Goal: Task Accomplishment & Management: Complete application form

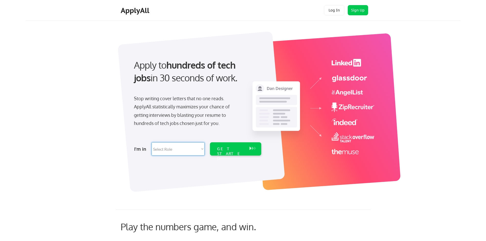
click at [190, 146] on select "Select Role Software Engineering Product Management Customer Success Sales UI/U…" at bounding box center [177, 148] width 53 height 13
select select ""sales0""
click at [151, 142] on select "Select Role Software Engineering Product Management Customer Success Sales UI/U…" at bounding box center [177, 148] width 53 height 13
select select ""sales0""
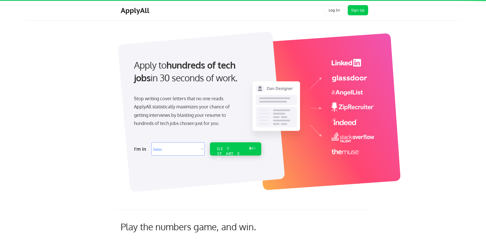
click at [244, 150] on div "GET STARTED" at bounding box center [230, 148] width 32 height 13
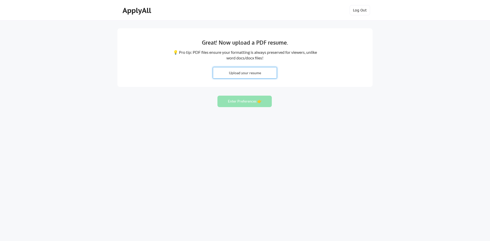
click at [243, 74] on input "file" at bounding box center [244, 72] width 63 height 11
type input "C:\fakepath\Resume 2025.docx"
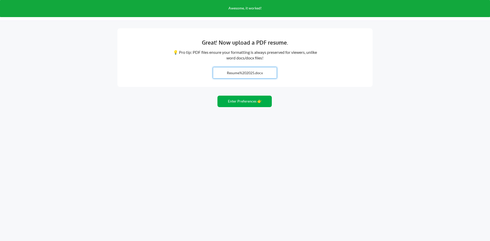
click at [246, 104] on button "Enter Preferences 👉" at bounding box center [244, 101] width 54 height 11
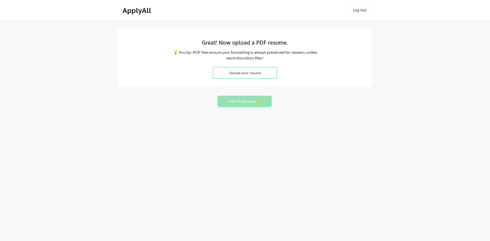
click at [256, 69] on input "file" at bounding box center [244, 72] width 63 height 11
type input "C:\fakepath\Resume 2025.pdf"
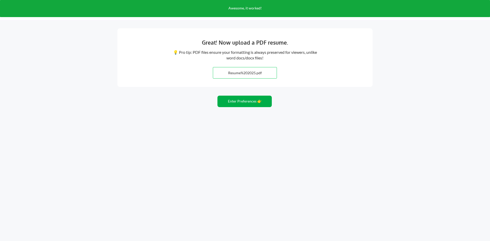
click at [253, 100] on button "Enter Preferences 👉" at bounding box center [244, 101] width 54 height 11
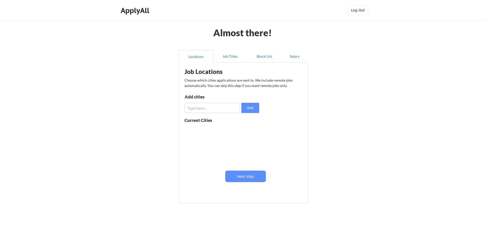
click at [219, 108] on input "input" at bounding box center [211, 108] width 55 height 10
type input "[GEOGRAPHIC_DATA]"
click at [244, 108] on button "Add" at bounding box center [250, 108] width 18 height 10
click at [208, 105] on input "input" at bounding box center [211, 108] width 55 height 10
drag, startPoint x: 211, startPoint y: 108, endPoint x: 183, endPoint y: 107, distance: 28.3
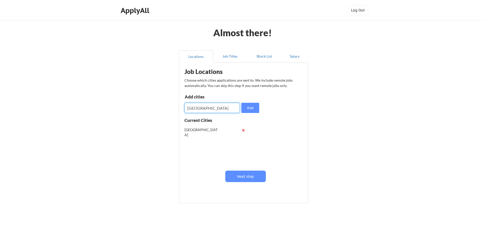
click at [183, 107] on div "Job Locations Choose which cities applications are sent to. We include remote j…" at bounding box center [245, 131] width 126 height 132
type input "[PERSON_NAME]"
click at [257, 108] on button "Add" at bounding box center [250, 108] width 18 height 10
click at [200, 106] on input "input" at bounding box center [211, 108] width 55 height 10
type input "Morrisville"
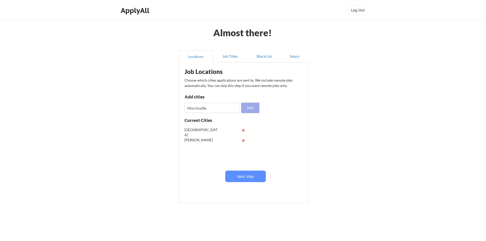
click at [247, 108] on button "Add" at bounding box center [250, 108] width 18 height 10
click at [206, 108] on input "input" at bounding box center [211, 108] width 55 height 10
type input "Clayton"
click at [249, 108] on button "Add" at bounding box center [250, 108] width 18 height 10
click at [225, 60] on button "Job Titles" at bounding box center [230, 56] width 34 height 12
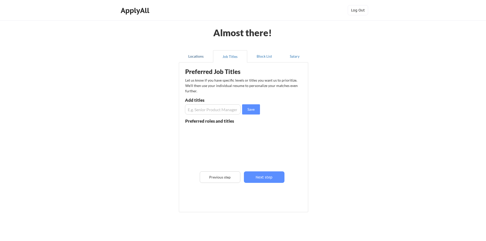
click at [201, 59] on button "Locations" at bounding box center [196, 56] width 34 height 12
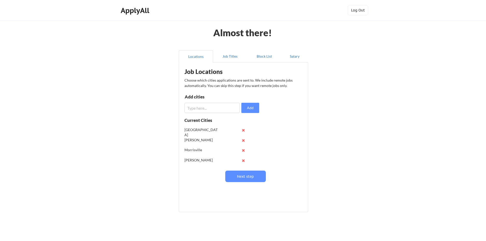
scroll to position [0, 0]
click at [241, 175] on button "Next step" at bounding box center [245, 176] width 41 height 11
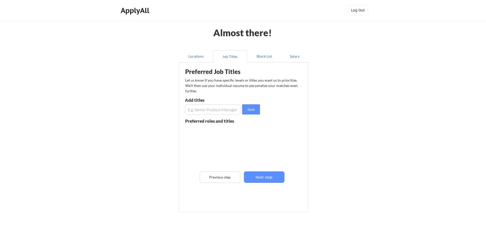
click at [200, 111] on input "input" at bounding box center [213, 109] width 56 height 10
type input "account executive"
click at [250, 109] on button "Save" at bounding box center [251, 109] width 18 height 10
click at [226, 108] on input "input" at bounding box center [213, 109] width 56 height 10
type input "Territory manager"
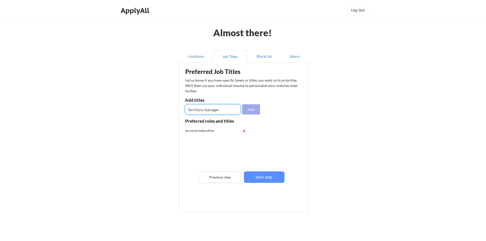
click at [248, 108] on button "Save" at bounding box center [251, 109] width 18 height 10
click at [220, 109] on input "input" at bounding box center [213, 109] width 56 height 10
type input "sales development"
click at [250, 110] on button "Save" at bounding box center [251, 109] width 18 height 10
click at [211, 109] on input "input" at bounding box center [213, 109] width 56 height 10
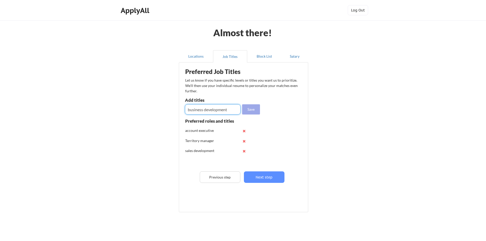
type input "business development"
click at [247, 109] on button "Save" at bounding box center [251, 109] width 18 height 10
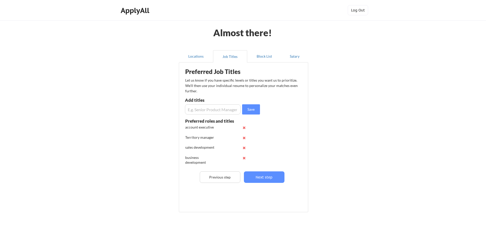
scroll to position [0, 0]
click at [209, 114] on input "input" at bounding box center [213, 109] width 56 height 10
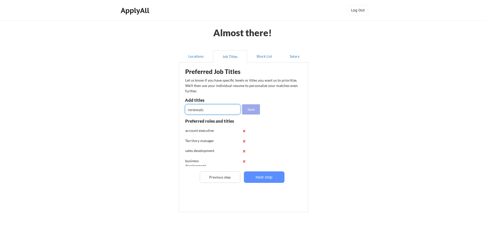
type input "renewals"
click at [246, 111] on button "Save" at bounding box center [251, 109] width 18 height 10
click at [207, 112] on input "input" at bounding box center [213, 109] width 56 height 10
type input "account manager"
click at [246, 108] on button "Save" at bounding box center [251, 109] width 18 height 10
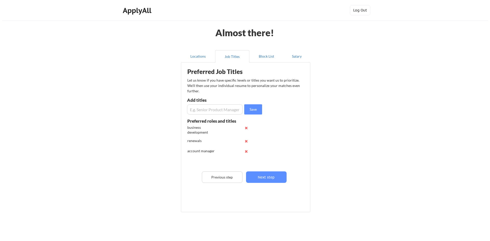
scroll to position [34, 0]
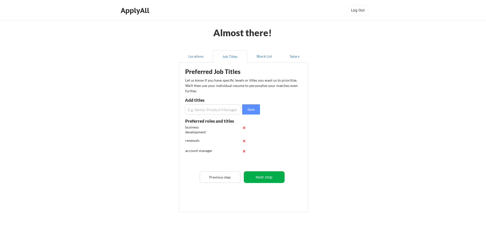
click at [260, 178] on button "Next step" at bounding box center [264, 176] width 41 height 11
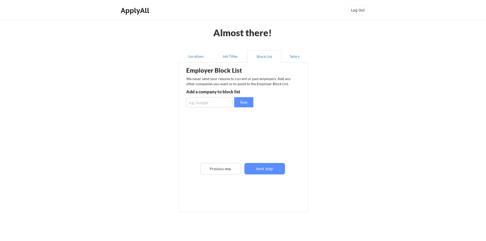
click at [220, 105] on input "input" at bounding box center [209, 102] width 46 height 10
type input "ShareFile"
click at [243, 101] on button "Save" at bounding box center [243, 102] width 19 height 10
click at [216, 103] on input "input" at bounding box center [209, 102] width 46 height 10
type input "O"
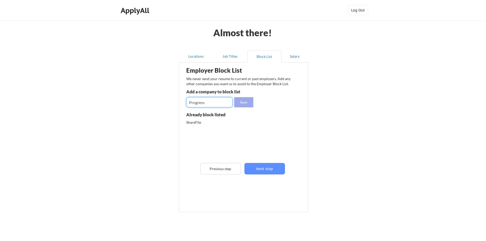
type input "Progress"
click at [242, 103] on button "Save" at bounding box center [243, 102] width 19 height 10
click at [217, 102] on input "input" at bounding box center [209, 102] width 46 height 10
type input "myriad365"
click at [245, 103] on button "Save" at bounding box center [243, 102] width 19 height 10
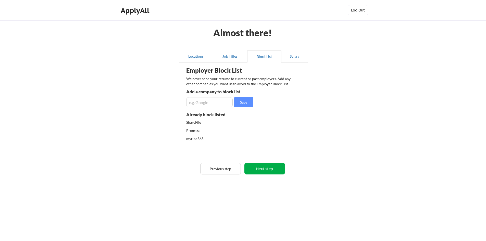
click at [263, 168] on button "Next step" at bounding box center [264, 168] width 41 height 11
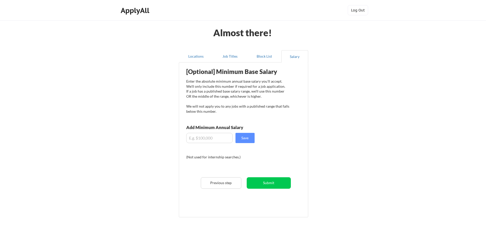
click at [215, 139] on input "input" at bounding box center [209, 138] width 46 height 10
type input "$70,000"
click at [245, 139] on button "Save" at bounding box center [244, 138] width 19 height 10
click at [269, 183] on button "Submit" at bounding box center [269, 182] width 44 height 11
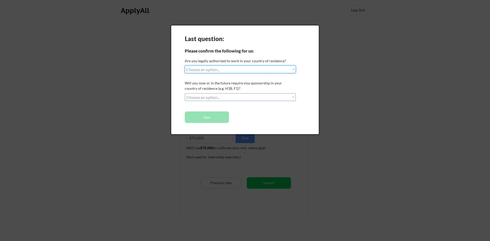
click at [240, 69] on select "Choose an option... Yes, I am a US Citizen Yes, I am a Canadian Citizen Yes, I …" at bounding box center [240, 70] width 111 height 8
select select ""yes__i_am_a_us_citizen""
click at [185, 66] on select "Choose an option... Yes, I am a US Citizen Yes, I am a Canadian Citizen Yes, I …" at bounding box center [240, 70] width 111 height 8
click at [223, 98] on select "Choose an option... No, I will not need sponsorship Yes, I will need sponsorship" at bounding box center [240, 97] width 111 height 8
select select ""no__i_will_not_need_sponsorship""
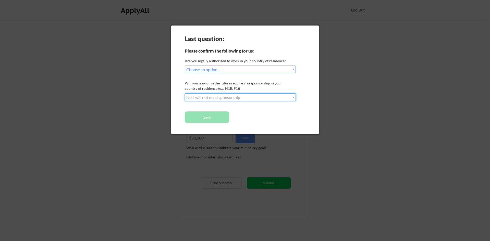
click at [185, 93] on select "Choose an option... No, I will not need sponsorship Yes, I will need sponsorship" at bounding box center [240, 97] width 111 height 8
click at [219, 118] on button "Save" at bounding box center [207, 116] width 44 height 11
